Goal: Browse casually: Explore the website without a specific task or goal

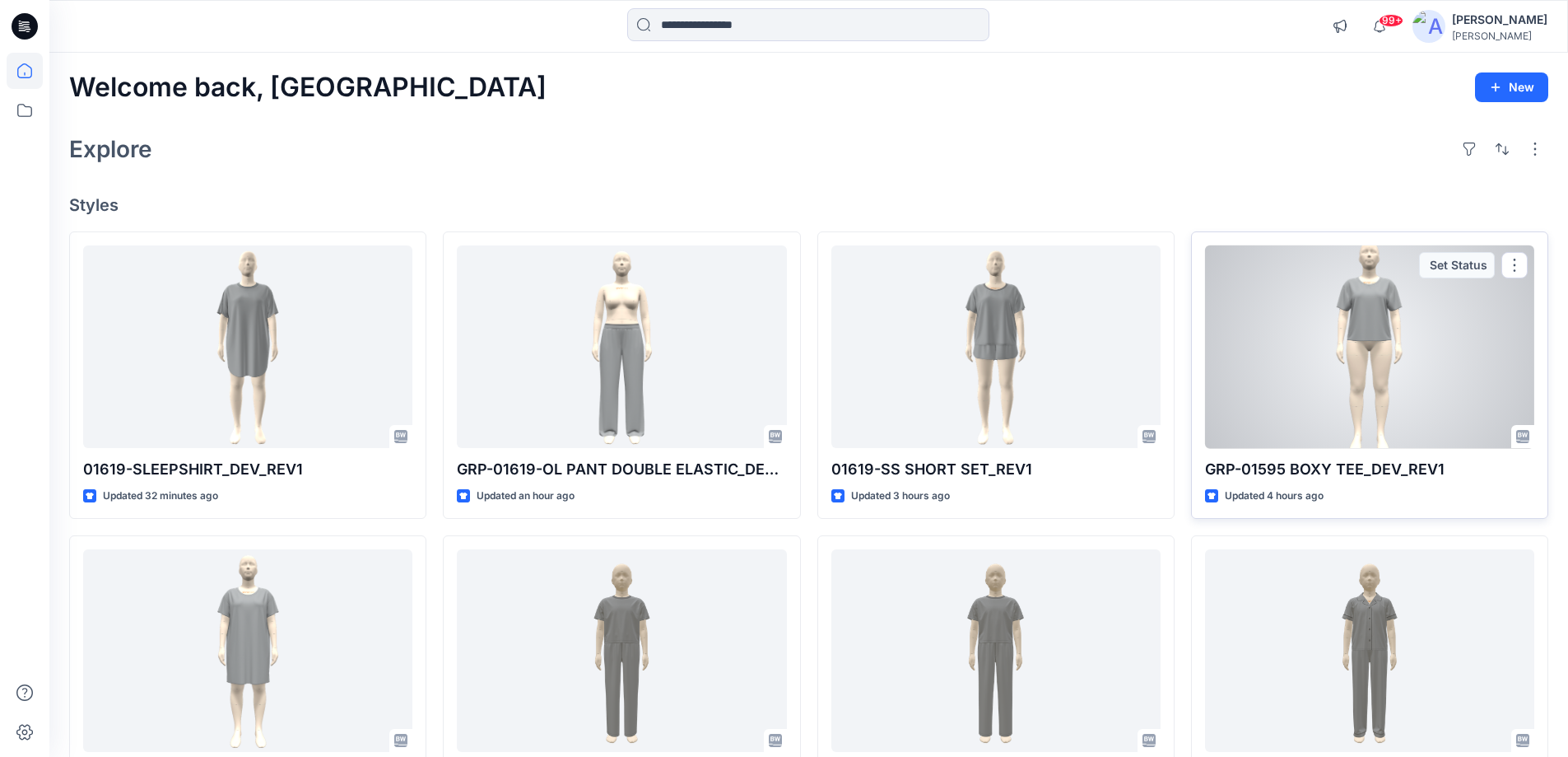
scroll to position [412, 0]
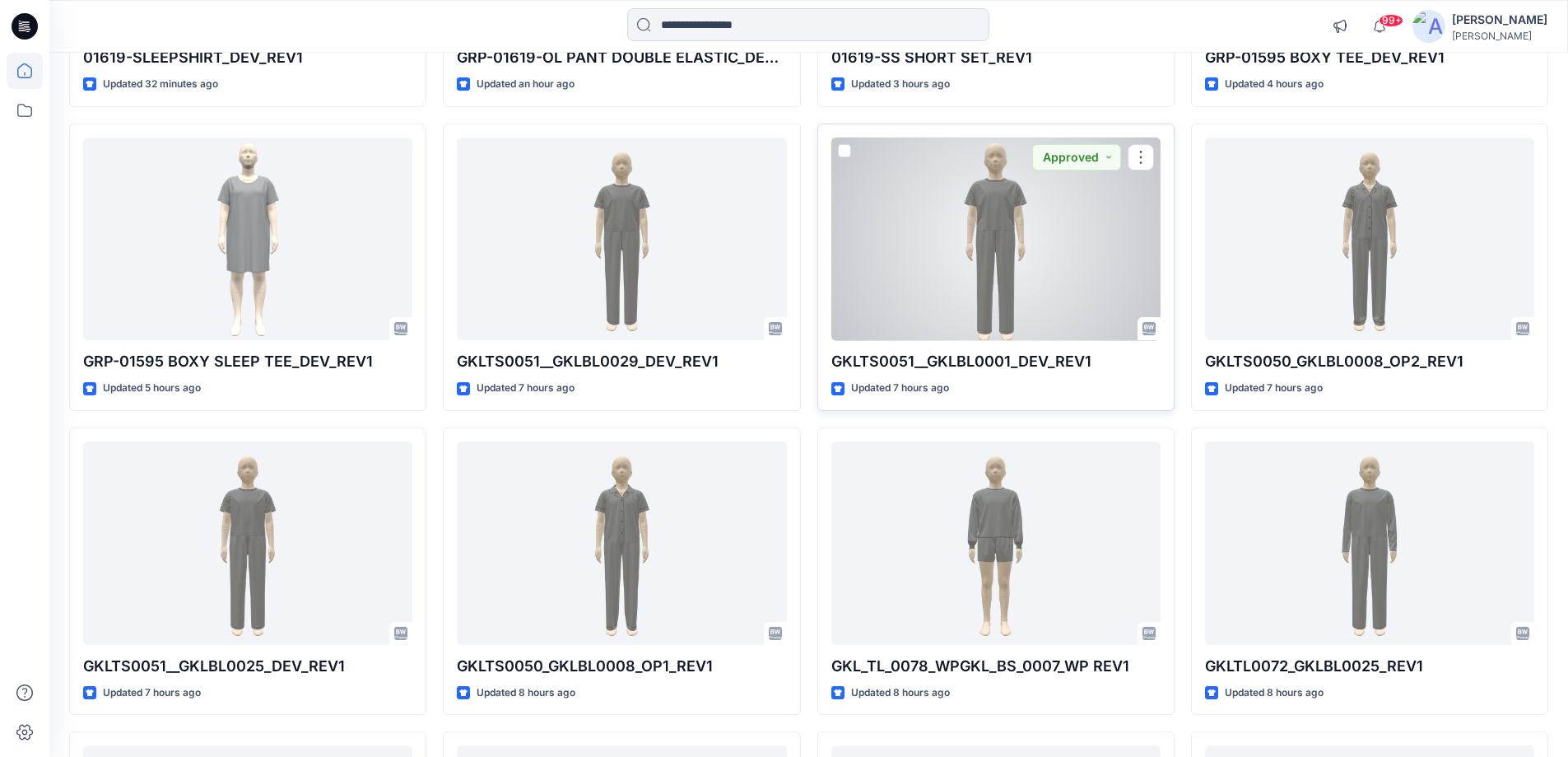
click at [982, 190] on div at bounding box center [996, 239] width 329 height 203
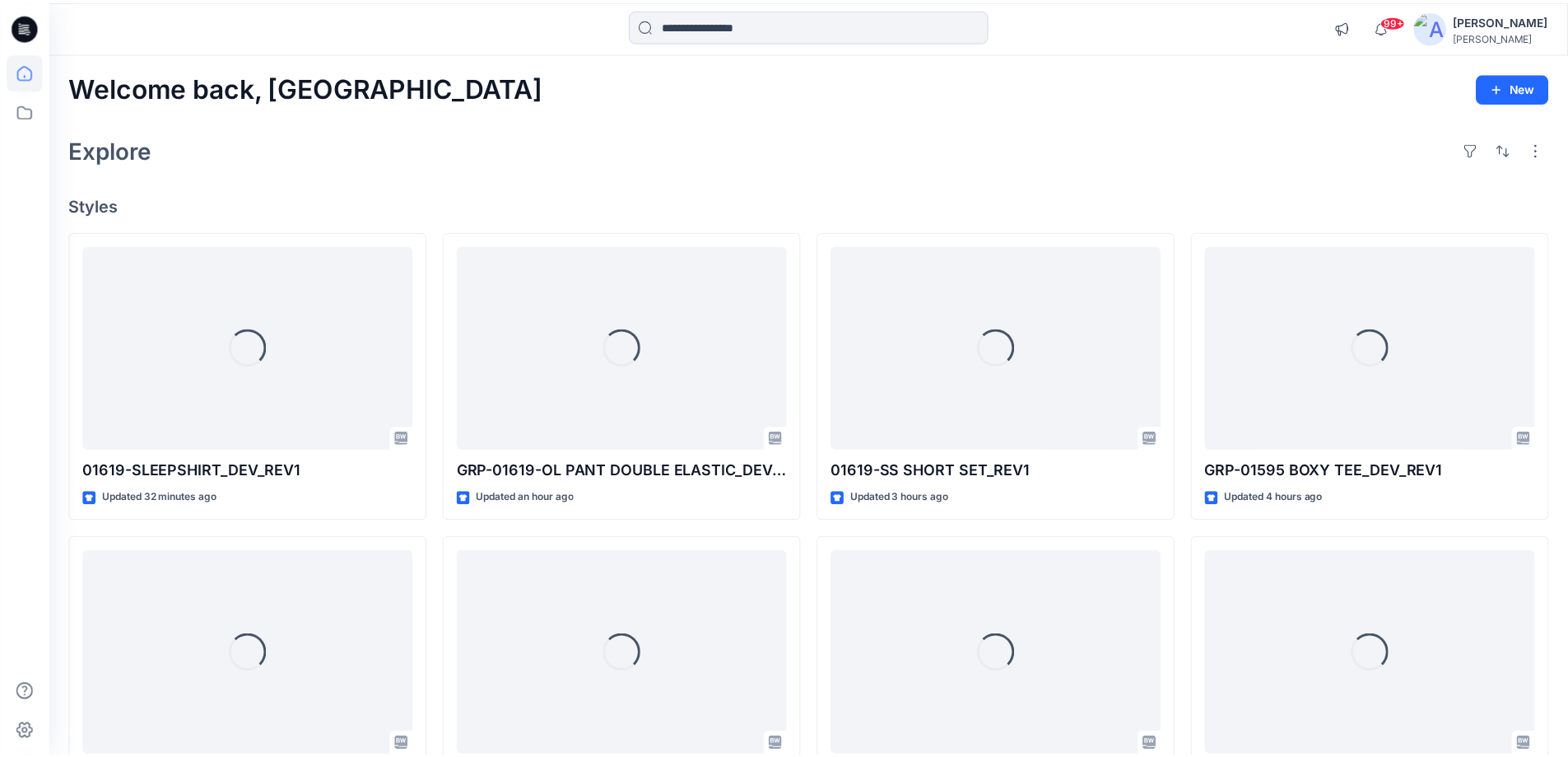
scroll to position [412, 0]
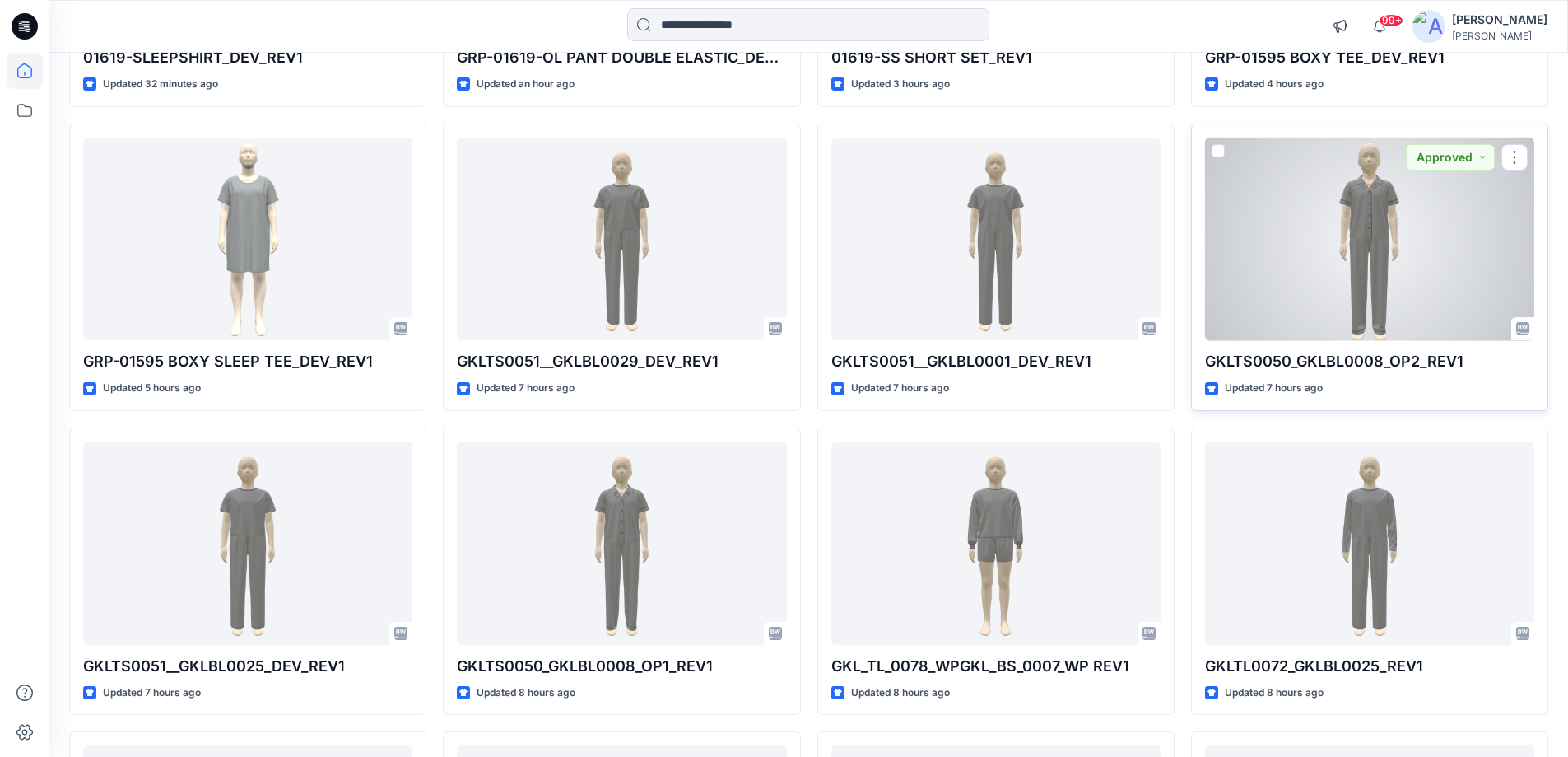
click at [1184, 245] on div at bounding box center [1370, 239] width 329 height 203
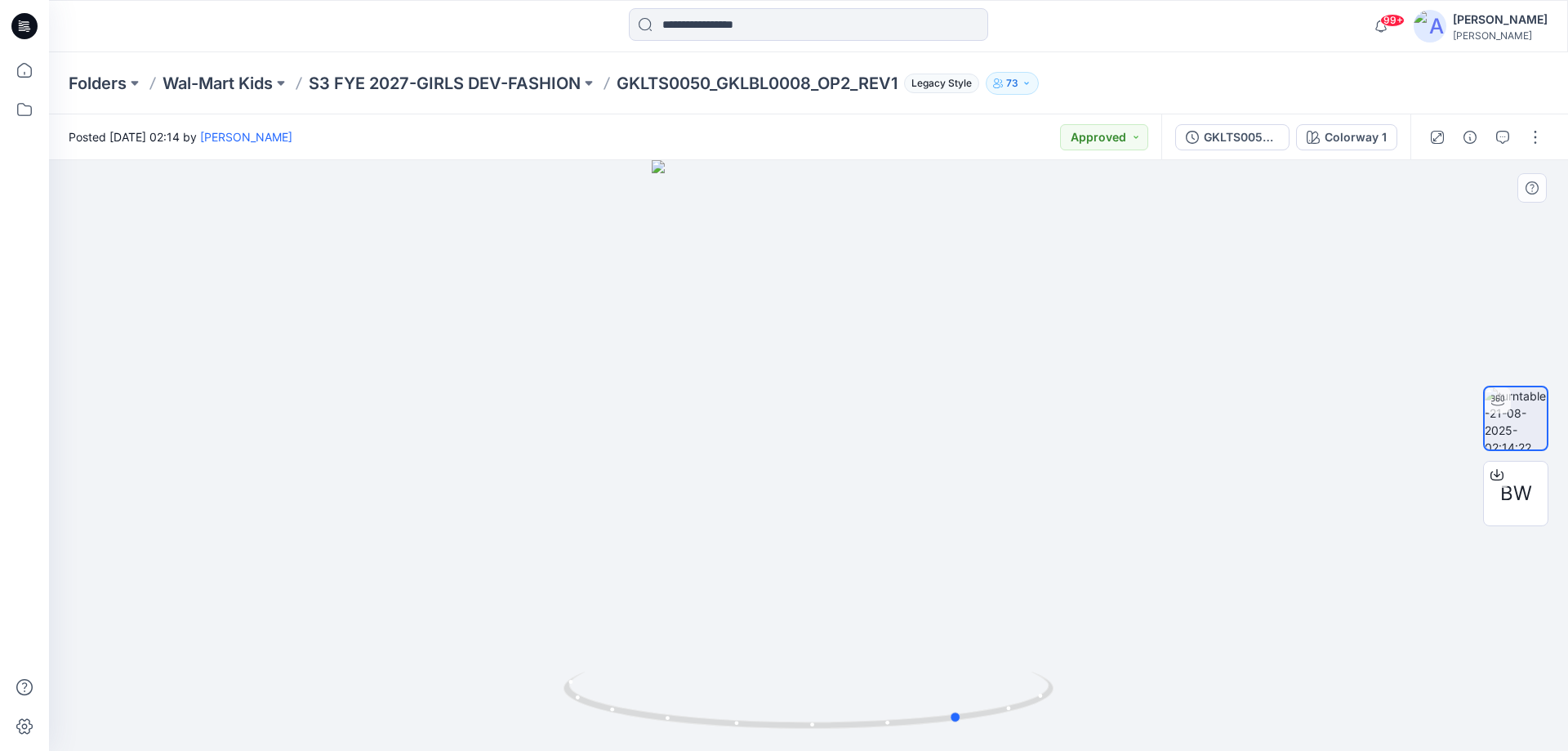
drag, startPoint x: 633, startPoint y: 599, endPoint x: 953, endPoint y: 616, distance: 320.5
click at [953, 602] on div at bounding box center [808, 455] width 1519 height 590
drag, startPoint x: 953, startPoint y: 616, endPoint x: 894, endPoint y: 614, distance: 59.0
click at [912, 602] on div at bounding box center [808, 455] width 1519 height 590
drag, startPoint x: 843, startPoint y: 613, endPoint x: 731, endPoint y: 610, distance: 112.0
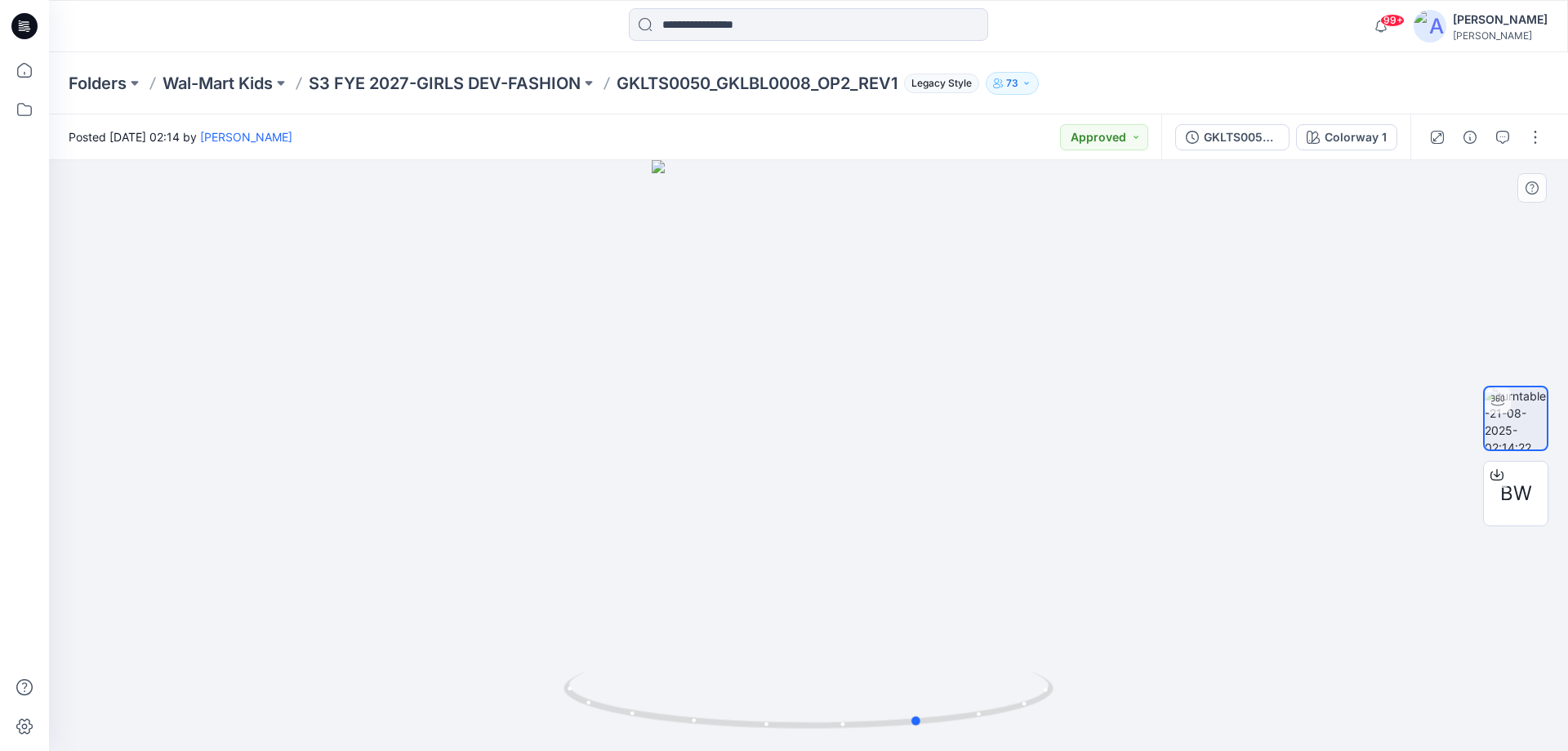
click at [731, 602] on div at bounding box center [808, 455] width 1519 height 590
drag, startPoint x: 784, startPoint y: 303, endPoint x: 764, endPoint y: 624, distance: 321.6
click at [771, 602] on div at bounding box center [808, 455] width 1519 height 590
drag, startPoint x: 845, startPoint y: 513, endPoint x: 875, endPoint y: 354, distance: 161.8
click at [885, 257] on img at bounding box center [807, 387] width 847 height 725
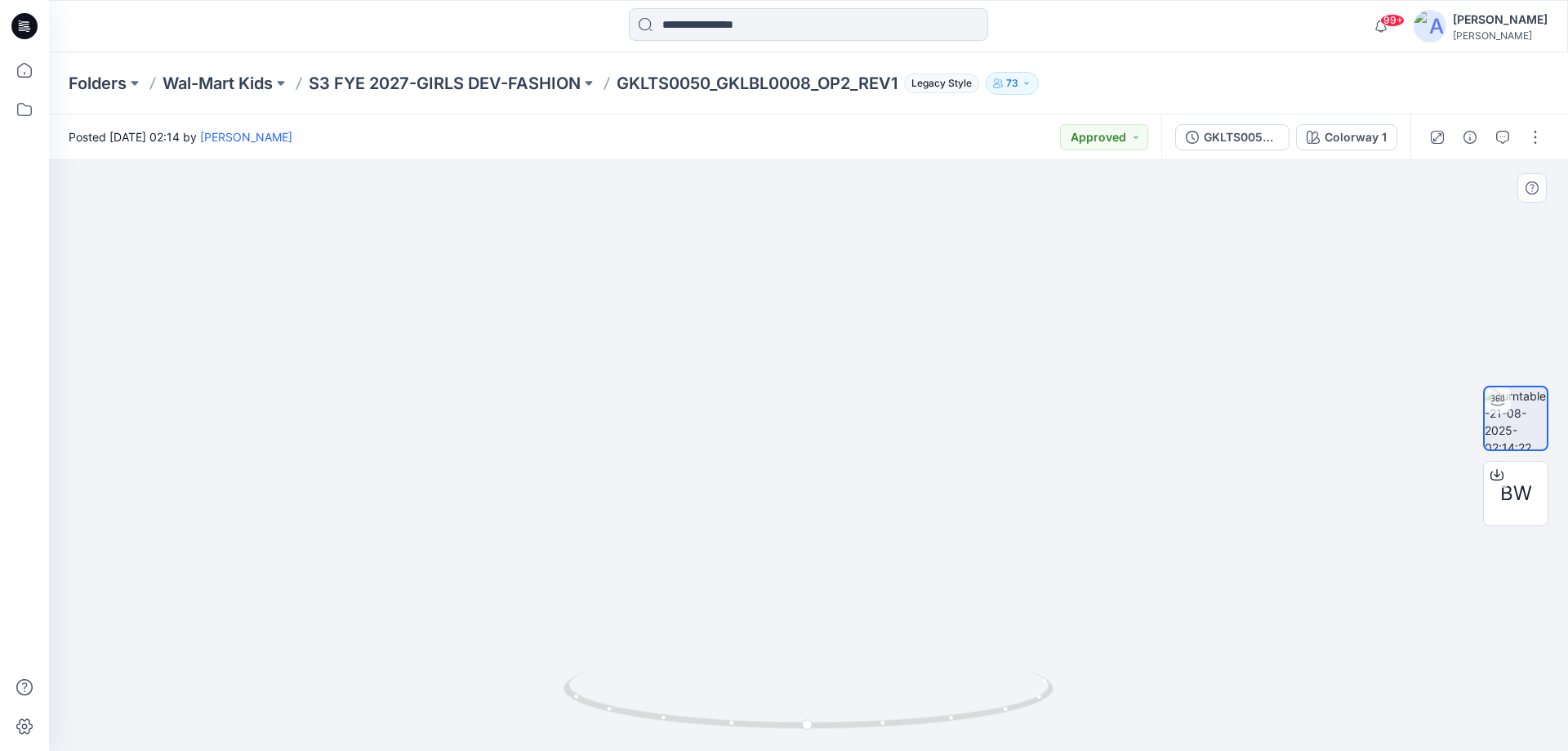
drag, startPoint x: 913, startPoint y: 304, endPoint x: 931, endPoint y: 272, distance: 36.7
click at [919, 284] on img at bounding box center [807, 183] width 847 height 1136
click at [894, 602] on icon at bounding box center [810, 702] width 494 height 61
drag, startPoint x: 881, startPoint y: 718, endPoint x: 786, endPoint y: 718, distance: 95.0
click at [786, 602] on icon at bounding box center [810, 702] width 494 height 61
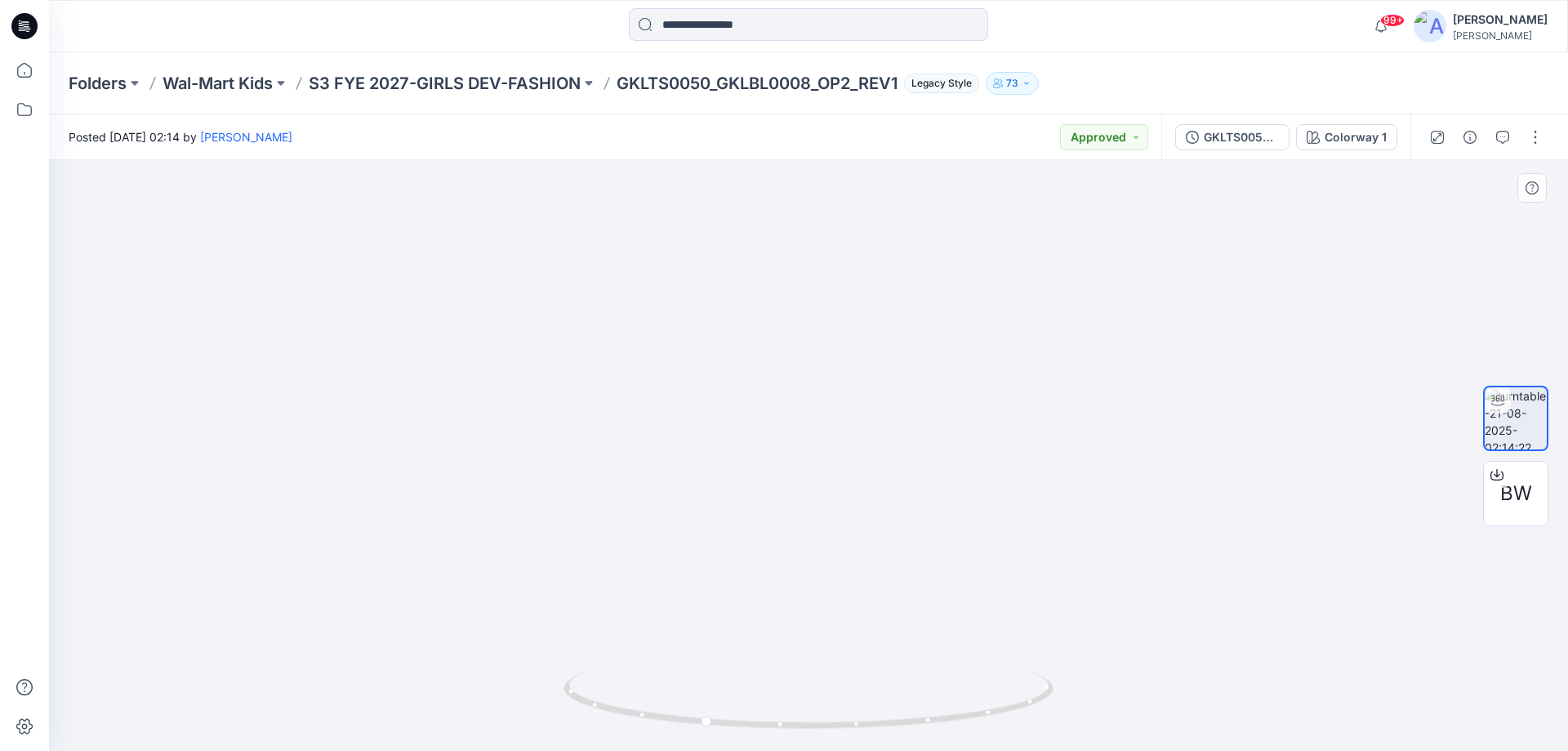
drag, startPoint x: 899, startPoint y: 395, endPoint x: 880, endPoint y: 486, distance: 93.0
click at [880, 486] on img at bounding box center [807, 326] width 847 height 849
drag, startPoint x: 791, startPoint y: 725, endPoint x: 973, endPoint y: 724, distance: 182.0
click at [976, 602] on icon at bounding box center [810, 702] width 494 height 61
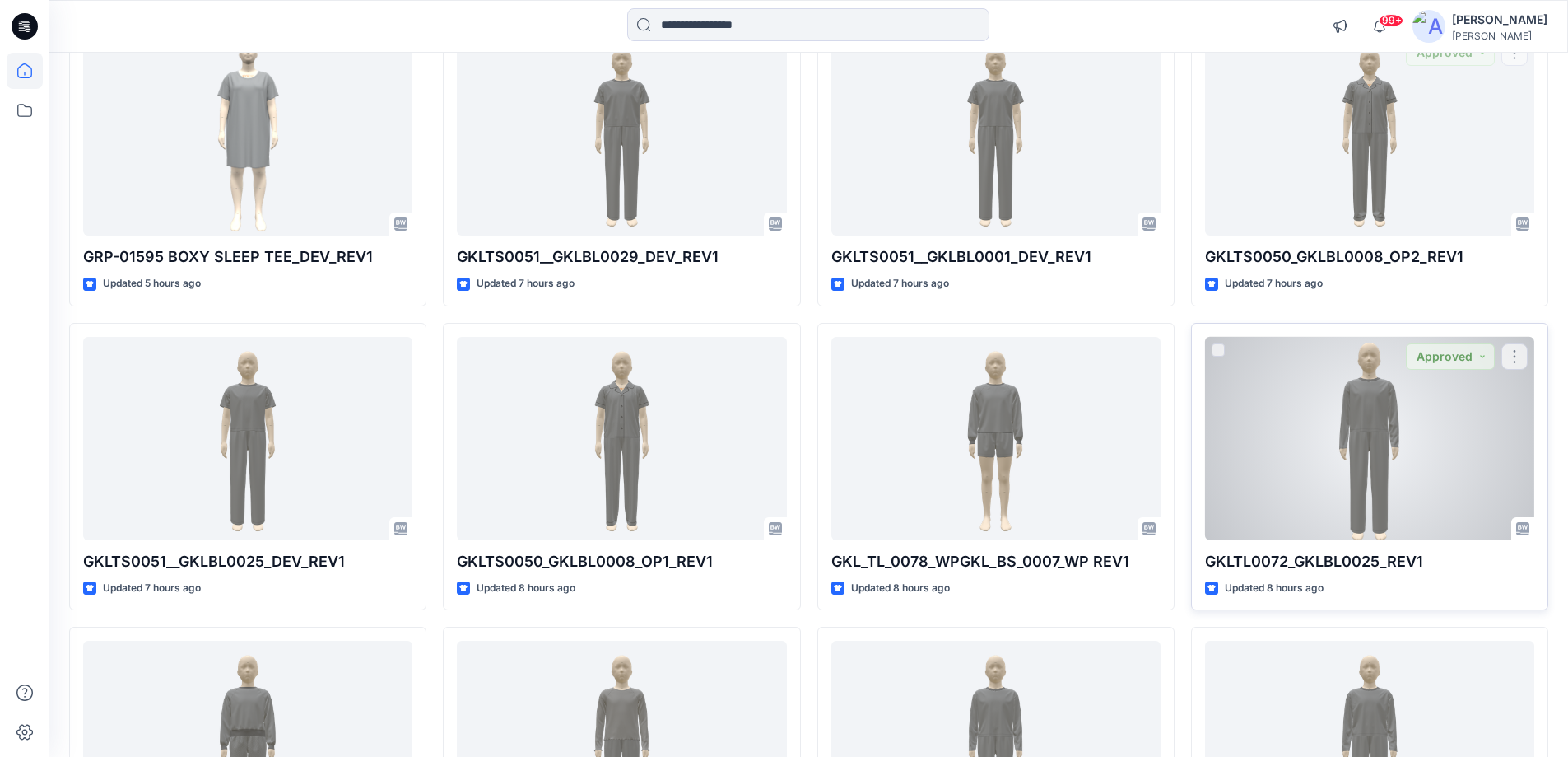
scroll to position [576, 0]
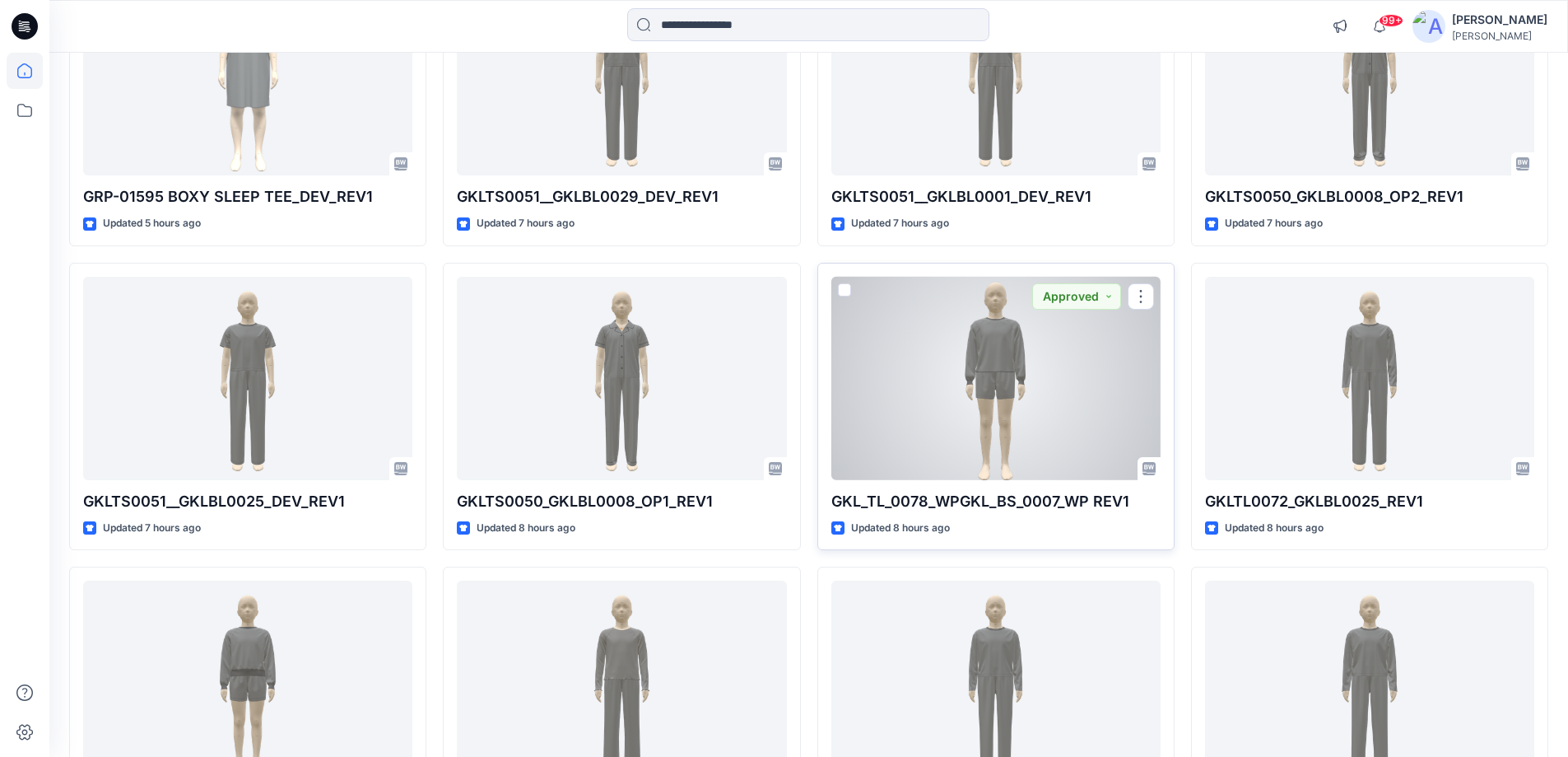
click at [1038, 392] on div at bounding box center [996, 378] width 329 height 203
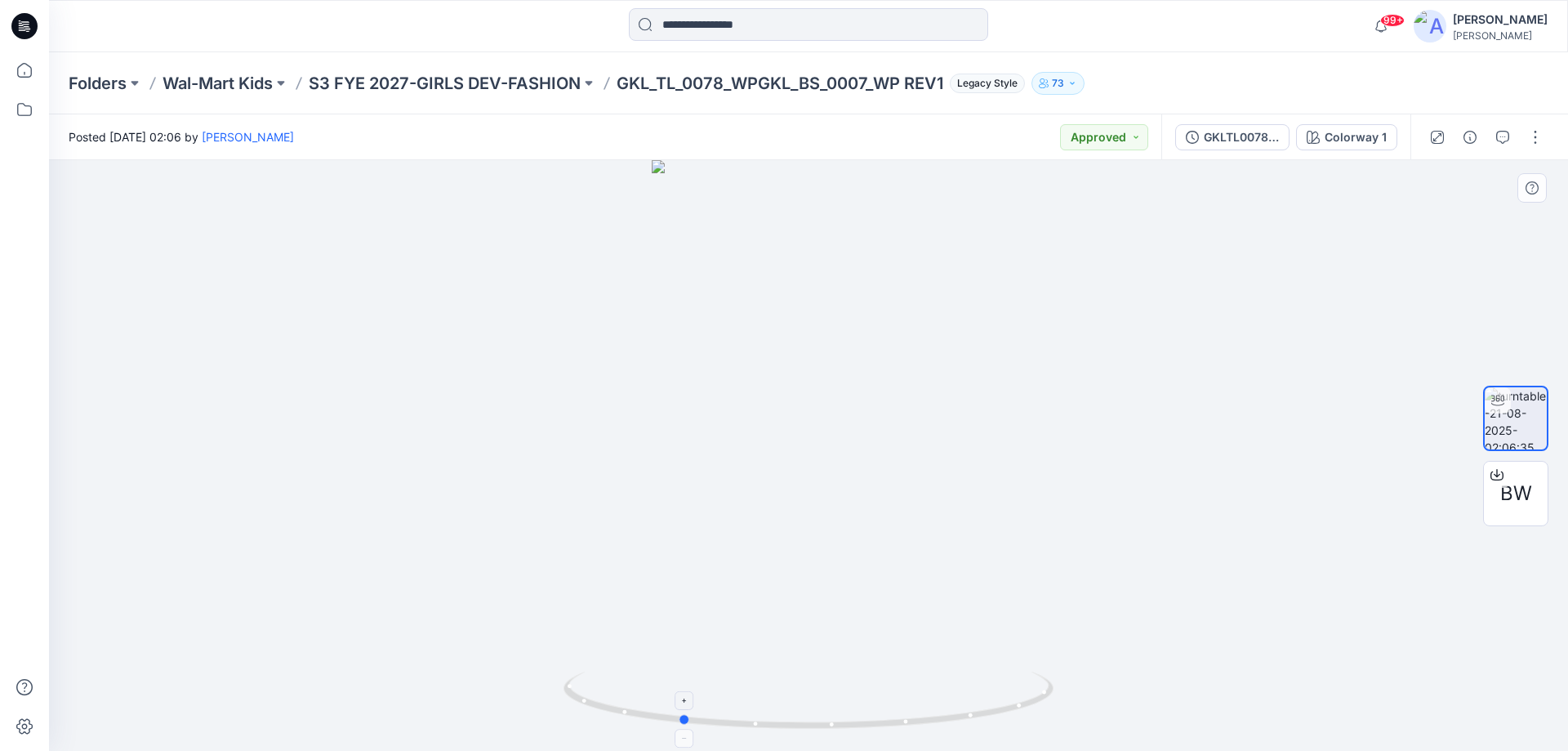
drag, startPoint x: 894, startPoint y: 731, endPoint x: 765, endPoint y: 732, distance: 129.0
click at [765, 602] on icon at bounding box center [810, 702] width 494 height 61
